Goal: Information Seeking & Learning: Learn about a topic

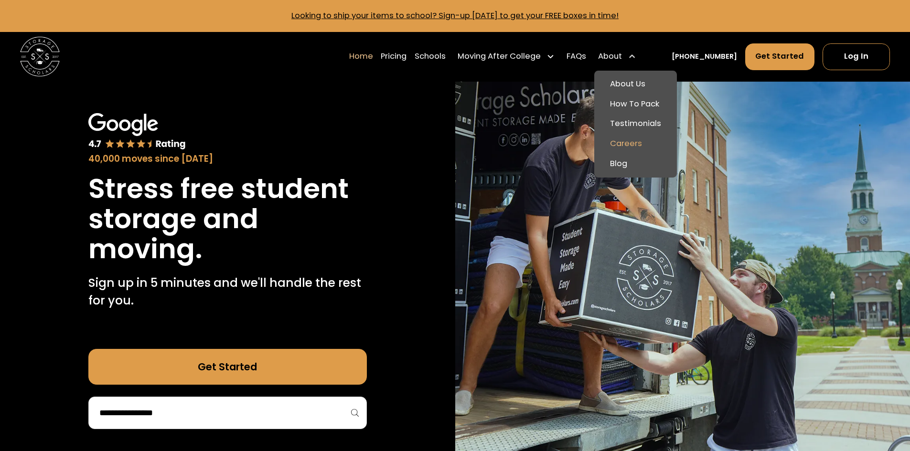
click at [650, 143] on link "Careers" at bounding box center [635, 144] width 75 height 20
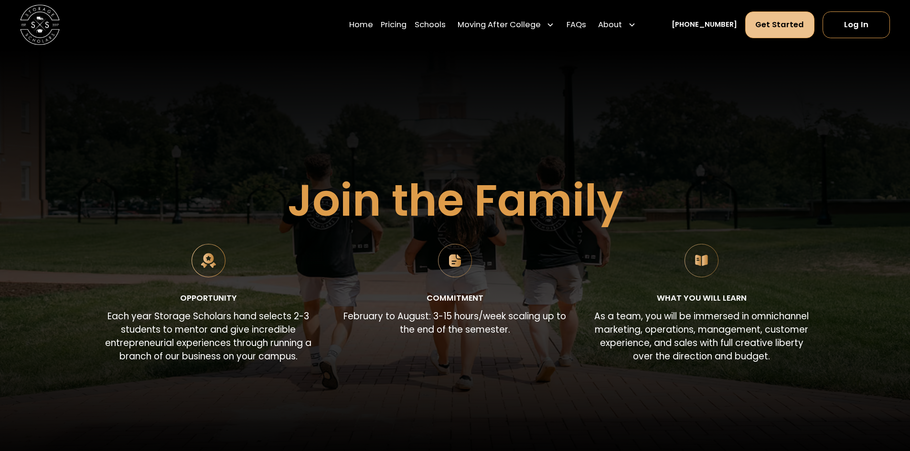
click at [779, 28] on link "Get Started" at bounding box center [780, 24] width 70 height 27
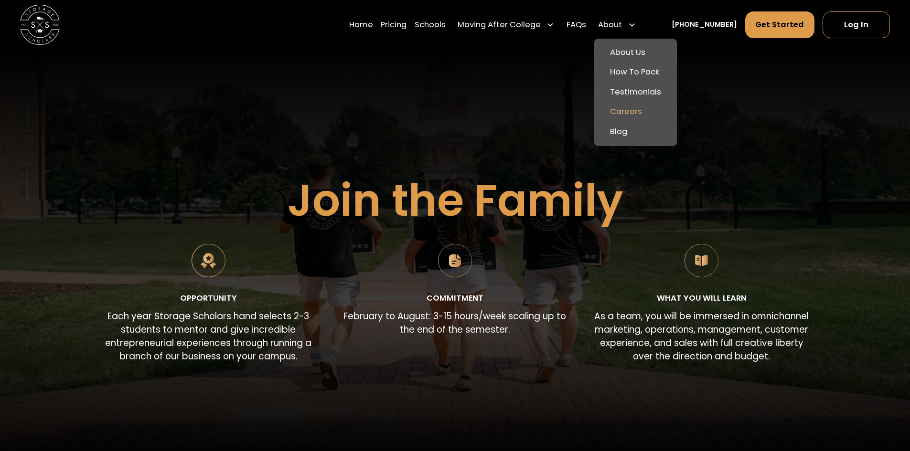
click at [645, 113] on link "Careers" at bounding box center [635, 112] width 75 height 20
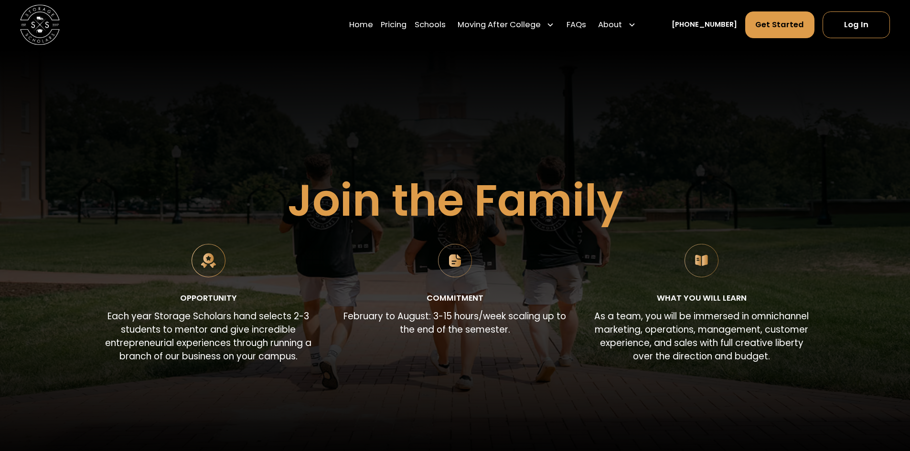
click at [454, 268] on img at bounding box center [455, 261] width 34 height 34
click at [453, 260] on img at bounding box center [455, 261] width 34 height 34
click at [702, 267] on img at bounding box center [701, 261] width 34 height 34
click at [701, 306] on div "What you will learn As a team, you will be immersed in omnichannel marketing, o…" at bounding box center [701, 306] width 222 height 125
click at [373, 26] on link "Home" at bounding box center [361, 25] width 24 height 28
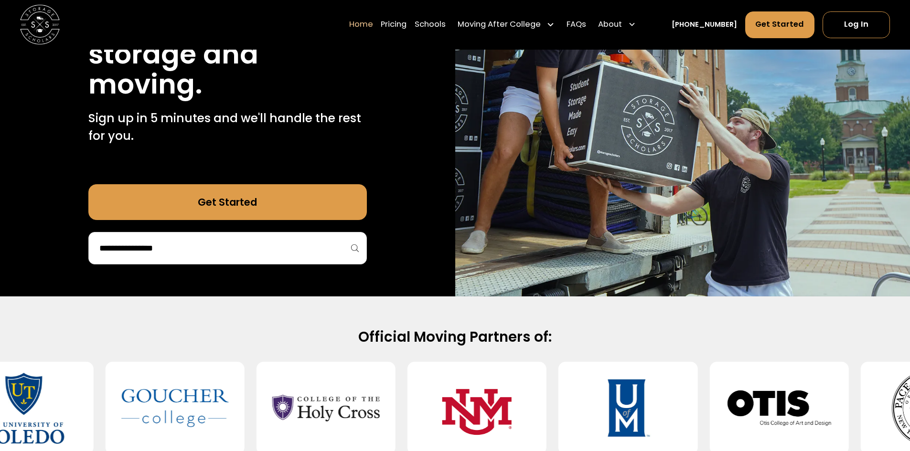
scroll to position [143, 0]
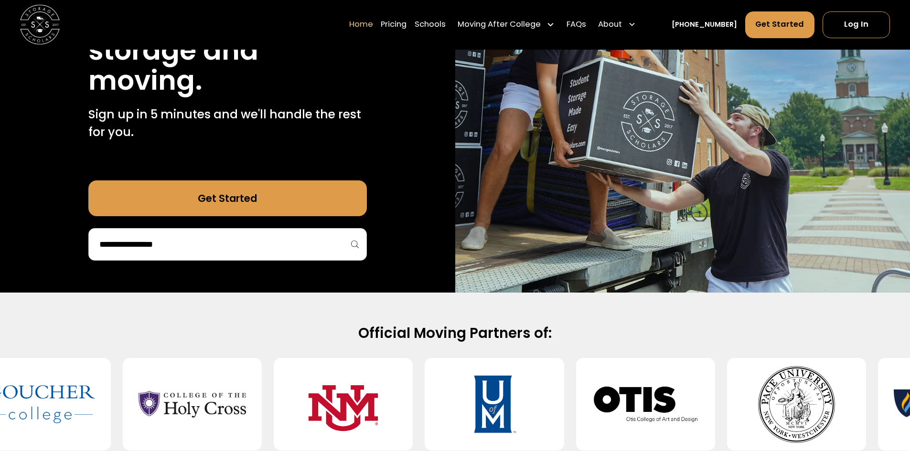
click at [248, 253] on input "search" at bounding box center [227, 244] width 258 height 16
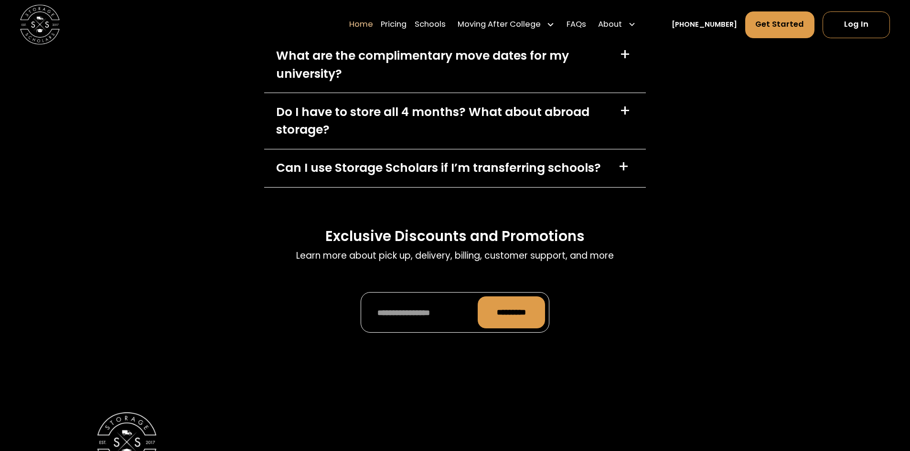
scroll to position [2912, 0]
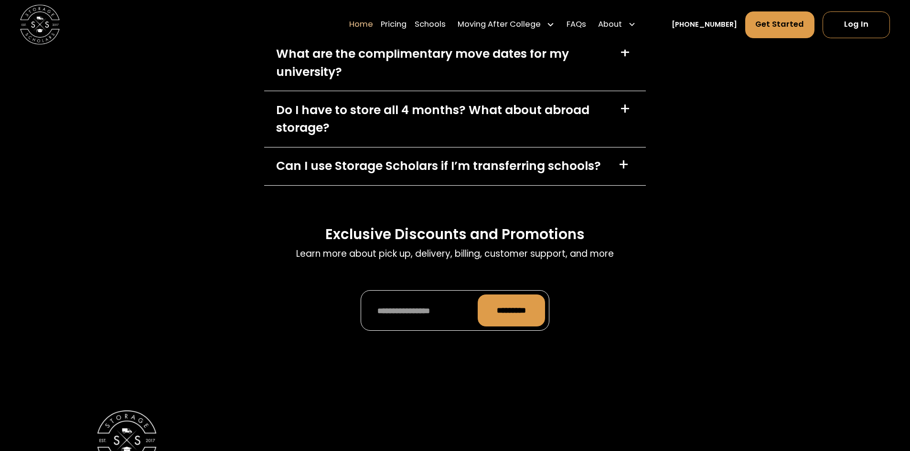
click at [621, 22] on div "+" at bounding box center [623, 15] width 11 height 16
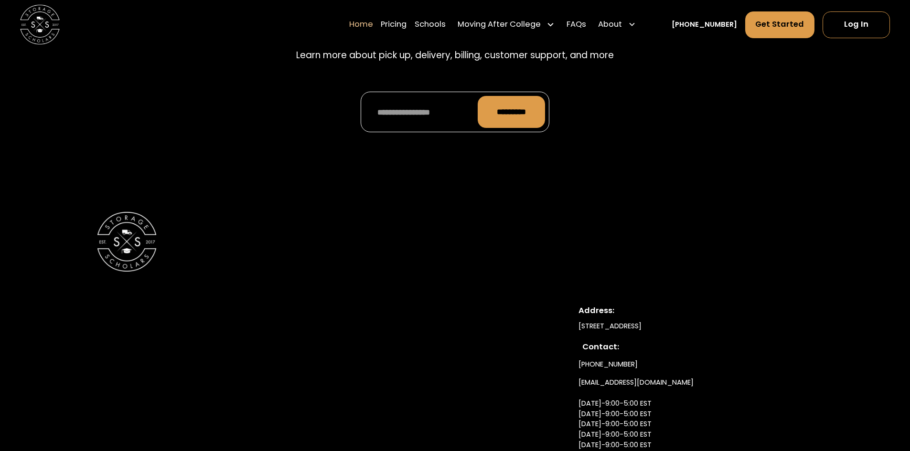
scroll to position [3247, 0]
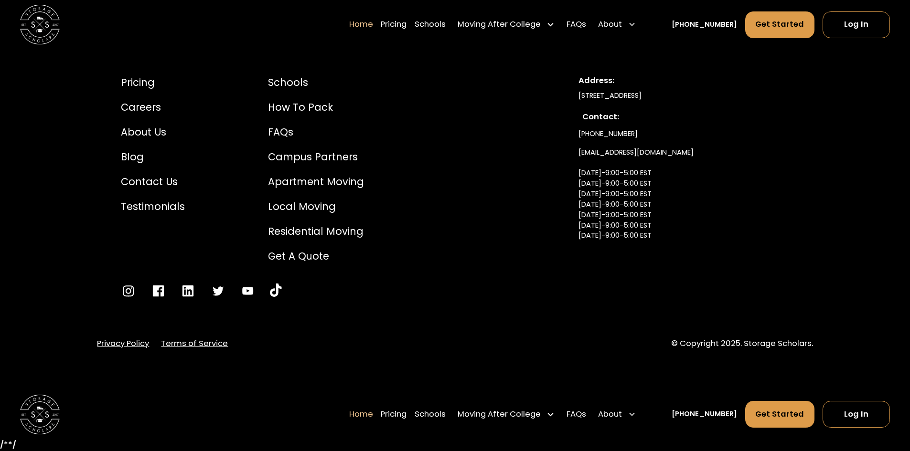
scroll to position [3788, 0]
click at [142, 108] on div "Careers" at bounding box center [153, 107] width 64 height 15
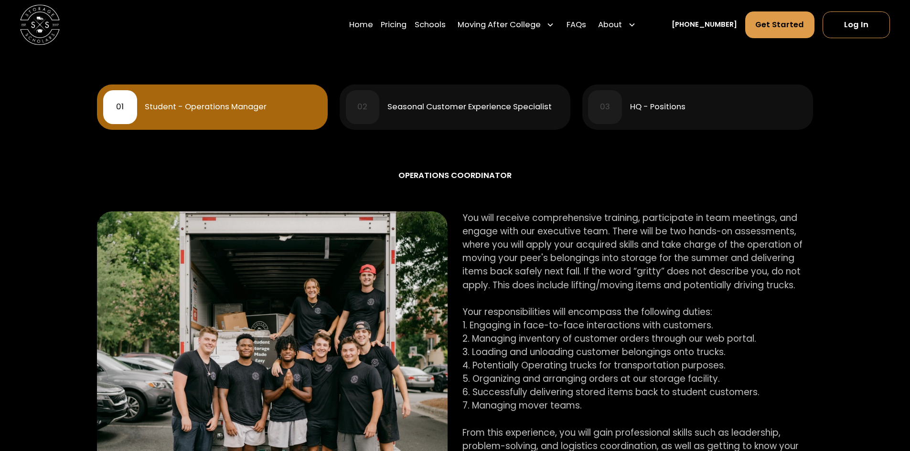
scroll to position [425, 0]
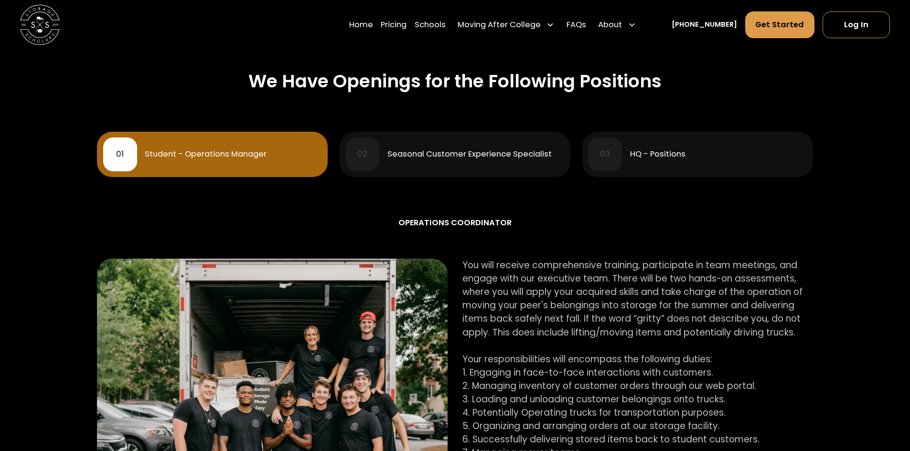
click at [466, 160] on div "02 Seasonal Customer Experience Specialist" at bounding box center [455, 155] width 219 height 34
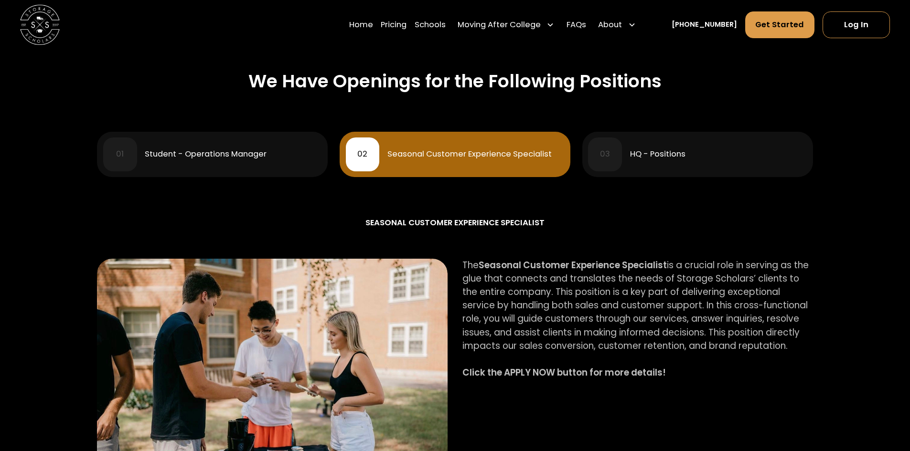
click at [676, 164] on div "03 HQ - Positions" at bounding box center [697, 155] width 219 height 34
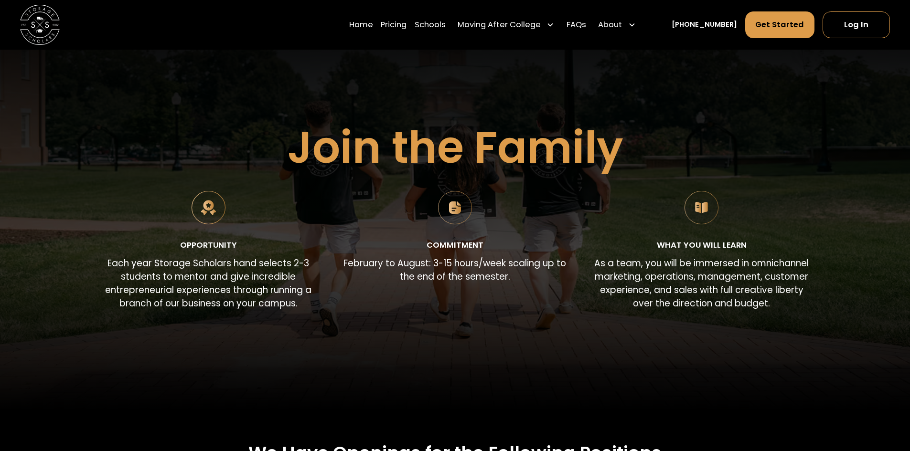
scroll to position [0, 0]
